Goal: Obtain resource: Download file/media

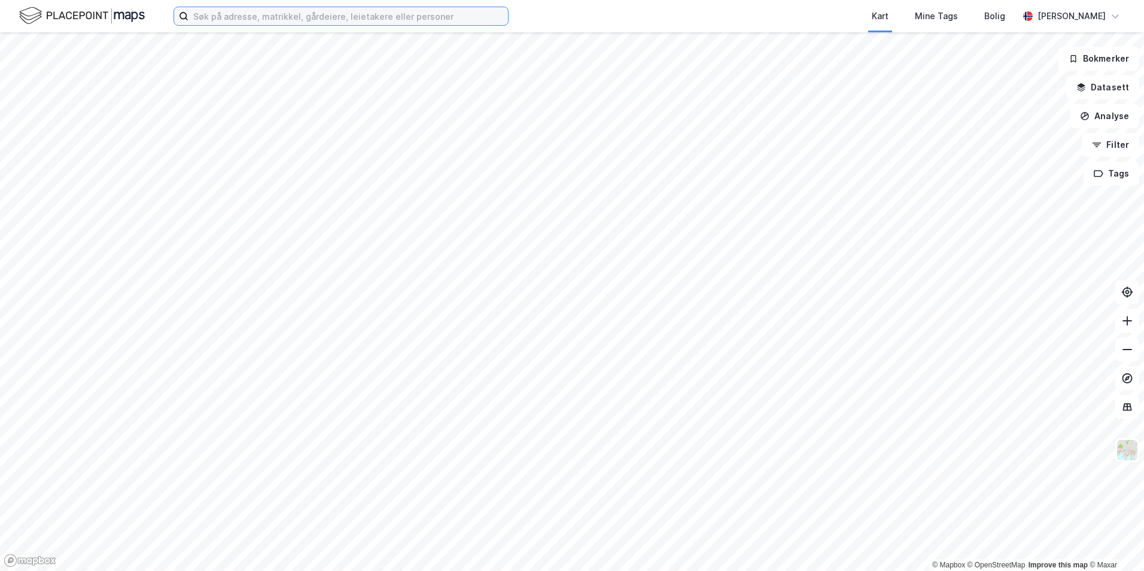
click at [290, 11] on input at bounding box center [347, 16] width 319 height 18
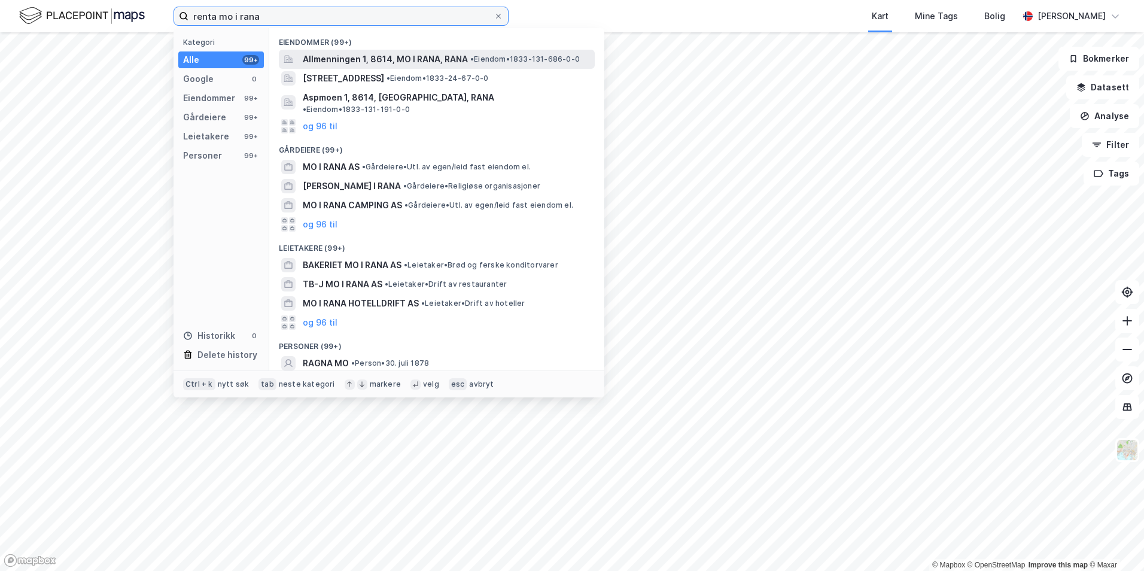
type input "renta mo i rana"
click at [346, 60] on span "Allmenningen 1, 8614, MO I RANA, RANA" at bounding box center [385, 59] width 165 height 14
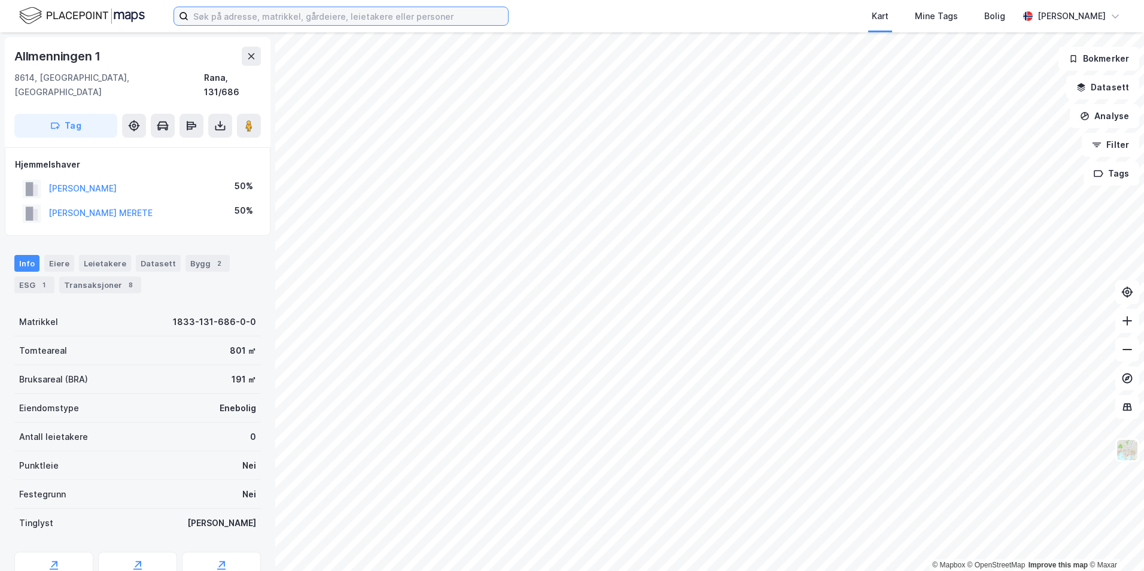
click at [232, 14] on input at bounding box center [347, 16] width 319 height 18
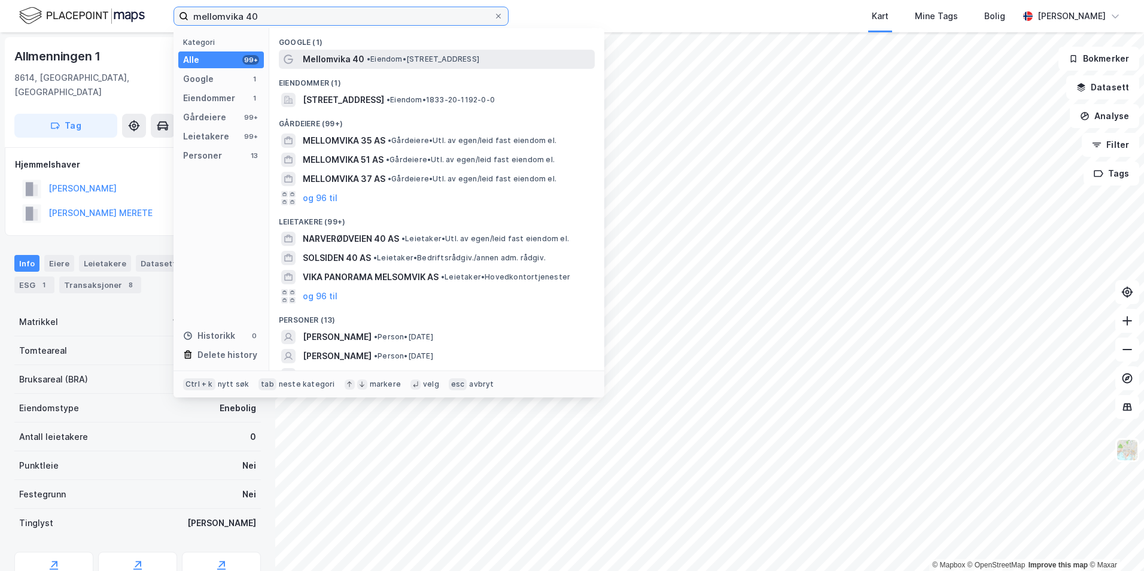
type input "mellomvika 40"
click at [340, 54] on span "Mellomvika 40" at bounding box center [334, 59] width 62 height 14
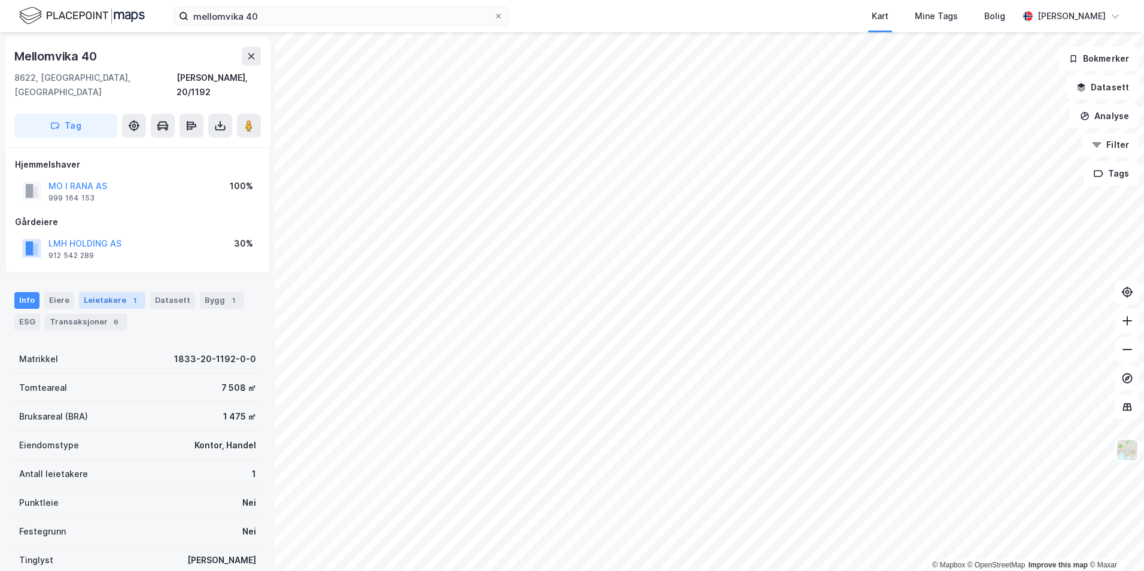
click at [106, 292] on div "Leietakere 1" at bounding box center [112, 300] width 66 height 17
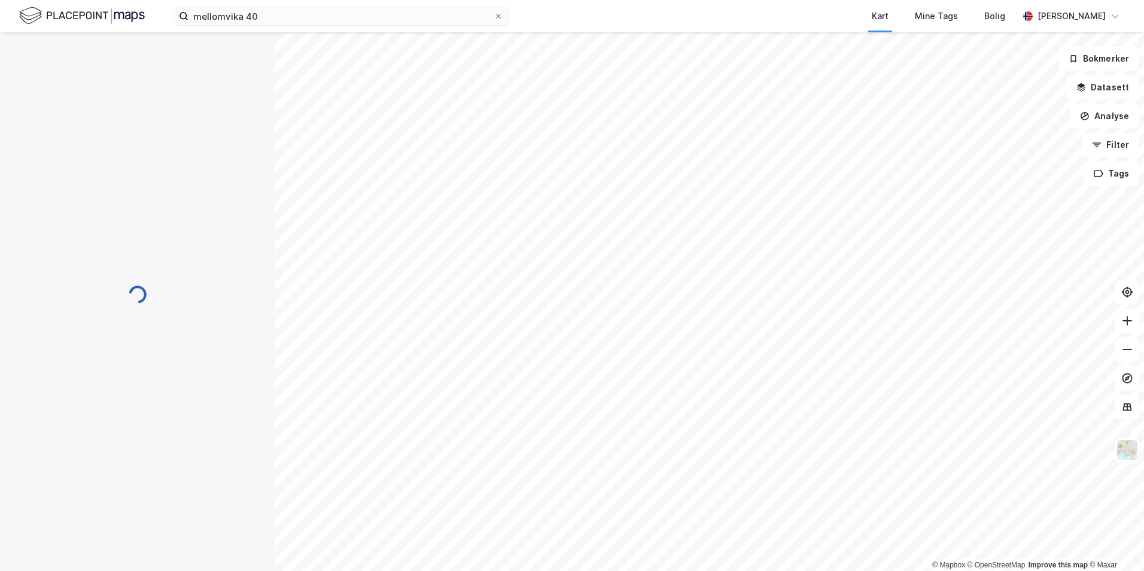
scroll to position [2, 0]
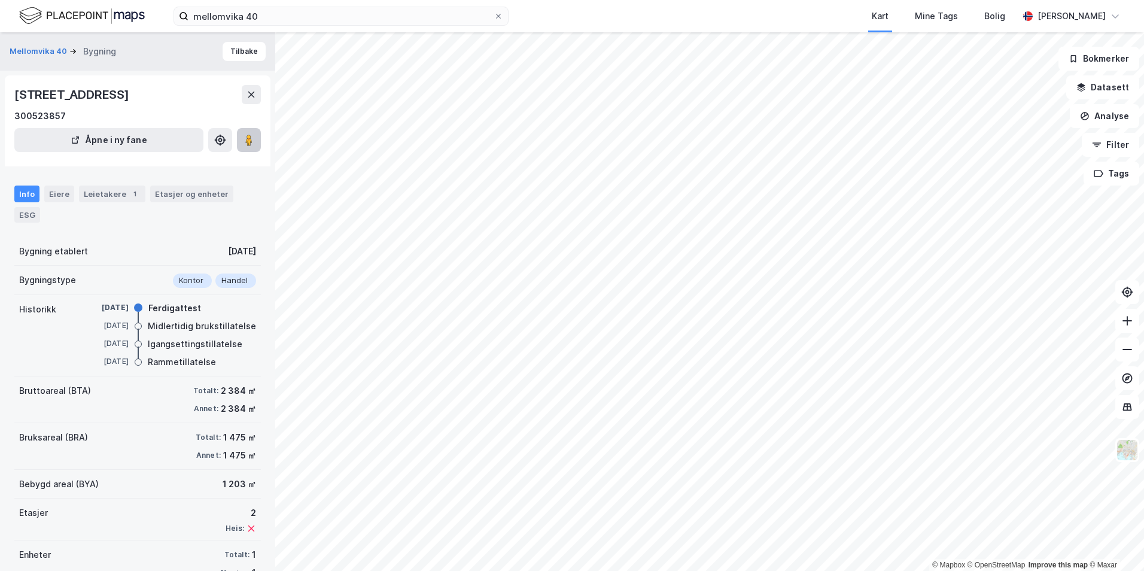
click at [243, 134] on icon at bounding box center [249, 140] width 12 height 12
click at [251, 140] on image at bounding box center [248, 140] width 7 height 12
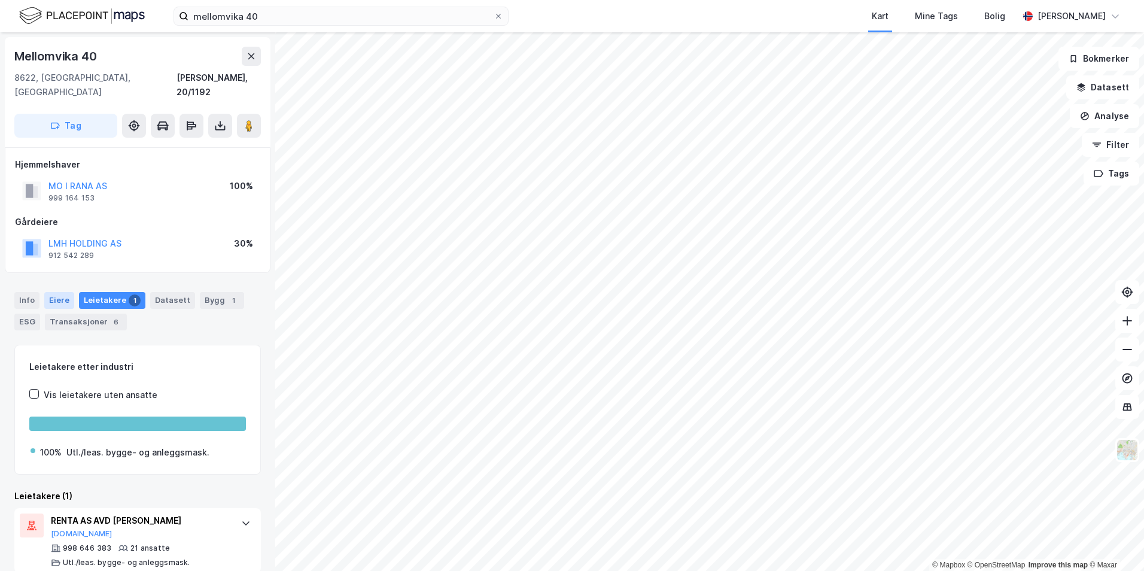
click at [55, 292] on div "Eiere" at bounding box center [59, 300] width 30 height 17
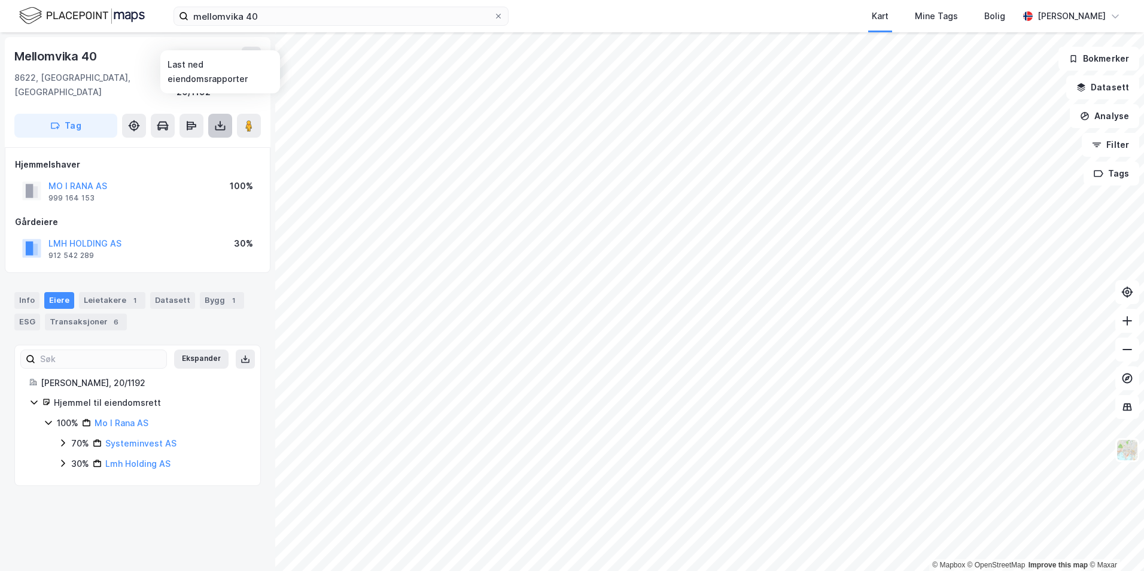
click at [223, 120] on icon at bounding box center [220, 126] width 12 height 12
click at [181, 145] on div "Last ned grunnbok" at bounding box center [160, 150] width 69 height 10
